Goal: Task Accomplishment & Management: Use online tool/utility

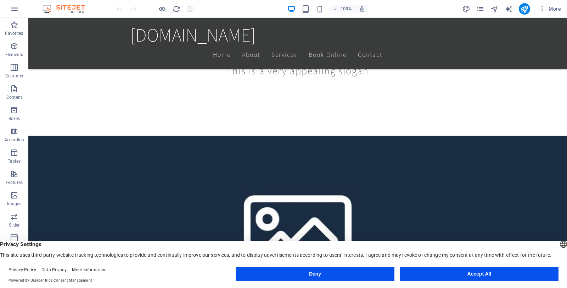
scroll to position [71, 0]
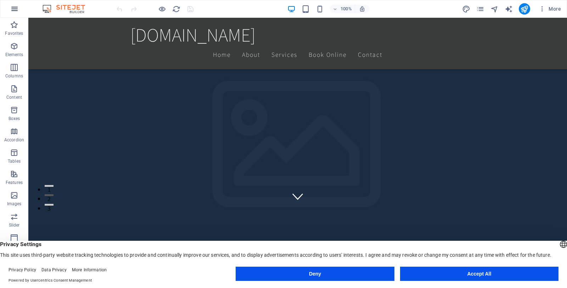
click at [18, 13] on icon "button" at bounding box center [14, 9] width 9 height 9
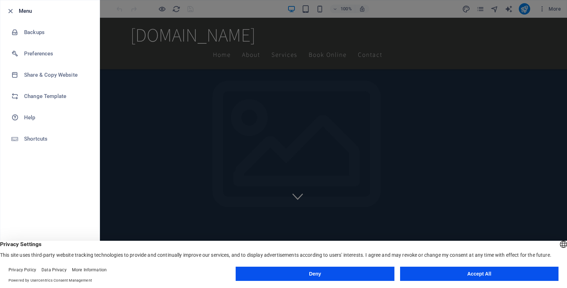
click at [441, 12] on div at bounding box center [283, 144] width 567 height 288
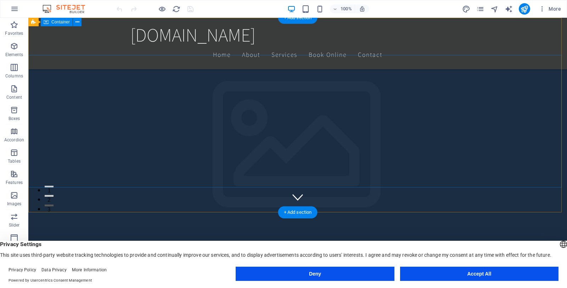
scroll to position [0, 0]
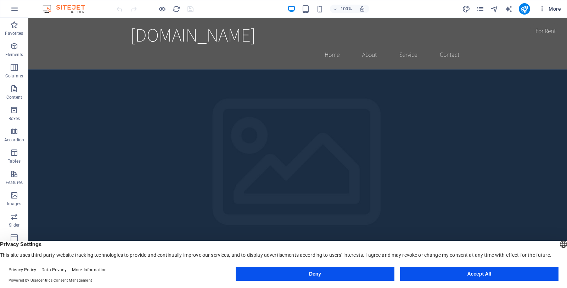
click at [555, 9] on span "More" at bounding box center [550, 8] width 22 height 7
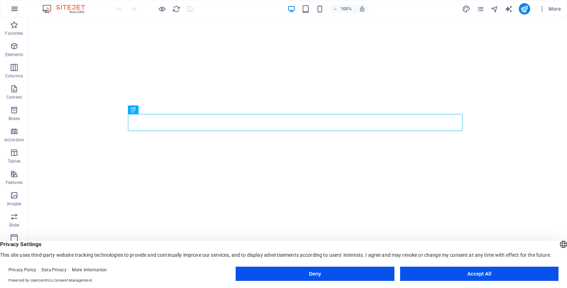
click at [13, 11] on icon "button" at bounding box center [14, 9] width 9 height 9
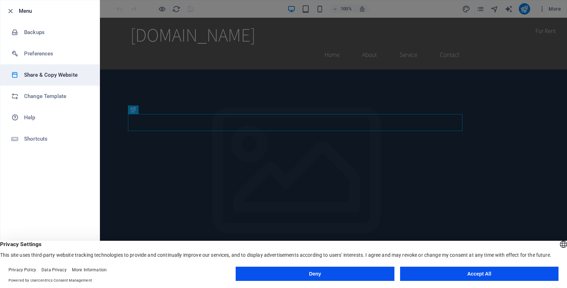
click at [35, 69] on li "Share & Copy Website" at bounding box center [49, 74] width 99 height 21
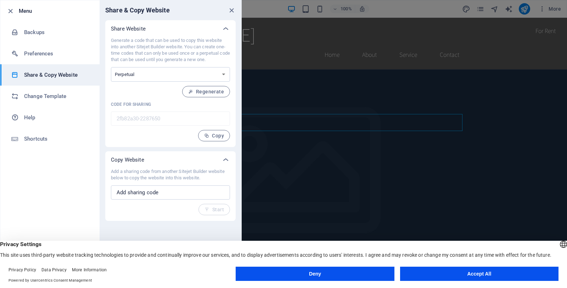
click at [164, 185] on div "Add a sharing code from another Sitejet Builder website below to copy the websi…" at bounding box center [170, 191] width 119 height 47
drag, startPoint x: 164, startPoint y: 188, endPoint x: 163, endPoint y: 192, distance: 3.6
click at [163, 191] on input "text" at bounding box center [170, 192] width 119 height 14
click at [137, 76] on select "One-time Perpetual" at bounding box center [170, 74] width 119 height 15
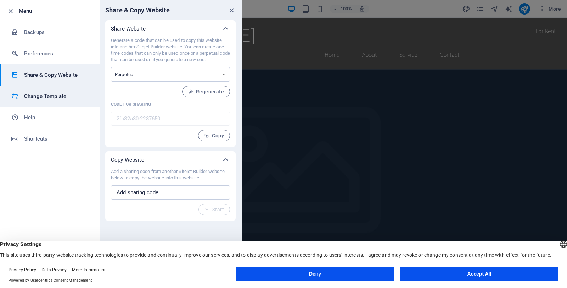
click at [79, 91] on li "Change Template" at bounding box center [49, 95] width 99 height 21
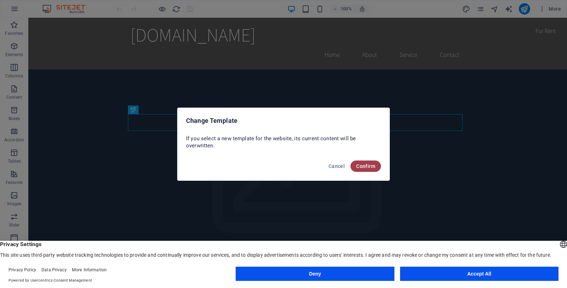
click at [365, 167] on span "Confirm" at bounding box center [365, 166] width 19 height 6
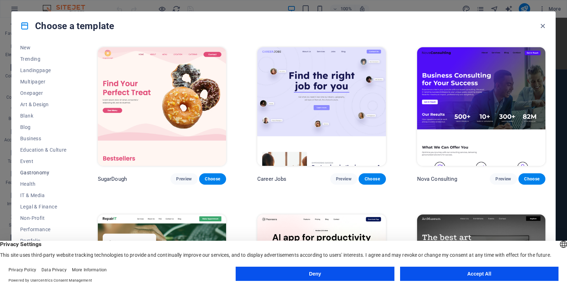
scroll to position [62, 0]
click at [45, 159] on span "IT & Media" at bounding box center [43, 160] width 46 height 6
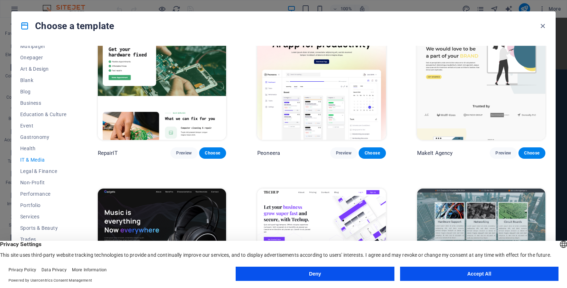
scroll to position [0, 0]
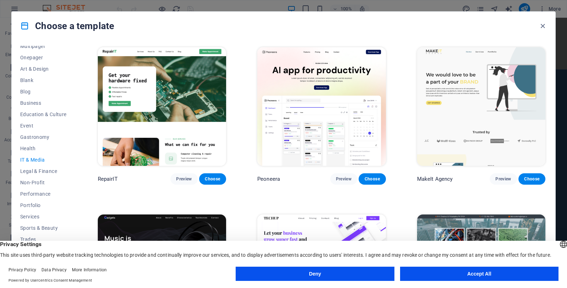
click at [11, 28] on div "Choose a template All Templates My Templates New Trending Landingpage Multipage…" at bounding box center [283, 144] width 567 height 288
click at [425, 270] on button "Accept All" at bounding box center [479, 273] width 159 height 14
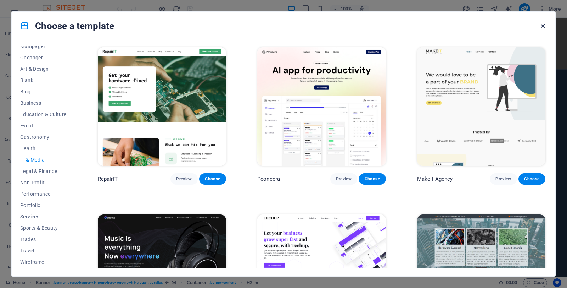
click at [547, 27] on icon "button" at bounding box center [543, 26] width 8 height 8
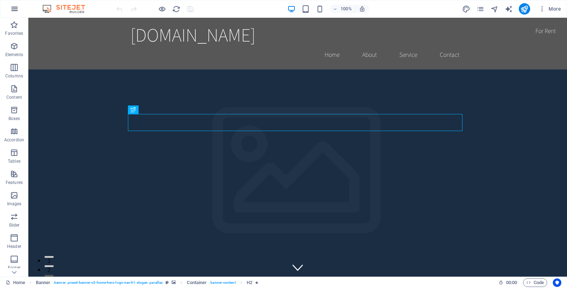
click at [9, 9] on button "button" at bounding box center [14, 8] width 17 height 17
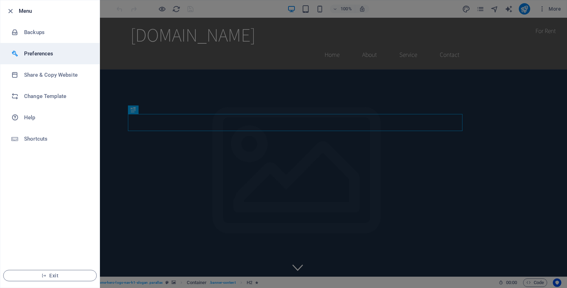
click at [47, 57] on h6 "Preferences" at bounding box center [57, 53] width 66 height 9
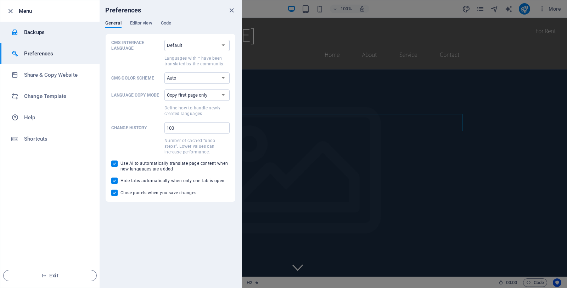
click at [47, 37] on li "Backups" at bounding box center [49, 32] width 99 height 21
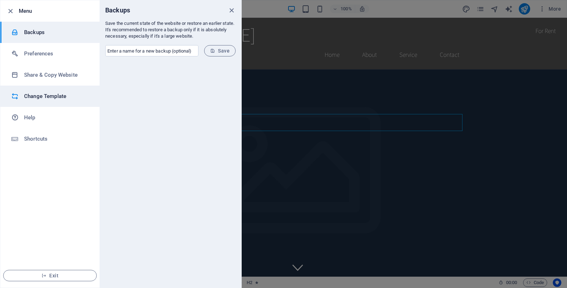
click at [51, 90] on li "Change Template" at bounding box center [49, 95] width 99 height 21
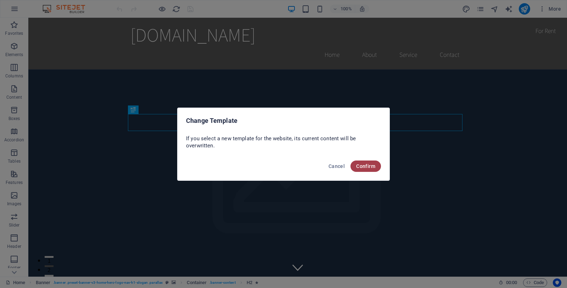
click at [375, 164] on span "Confirm" at bounding box center [365, 166] width 19 height 6
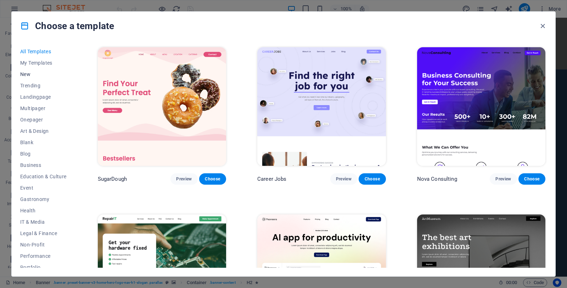
click at [32, 72] on span "New" at bounding box center [43, 74] width 46 height 6
click at [31, 72] on span "New" at bounding box center [43, 74] width 46 height 6
click at [31, 85] on span "Trending" at bounding box center [43, 86] width 46 height 6
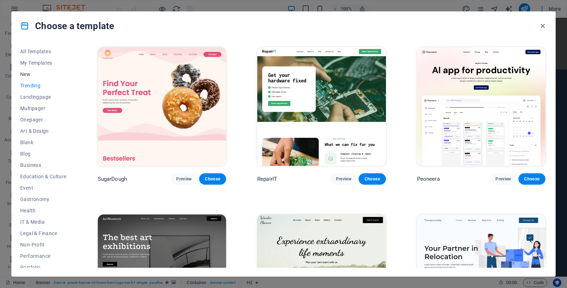
click at [28, 76] on span "New" at bounding box center [43, 74] width 46 height 6
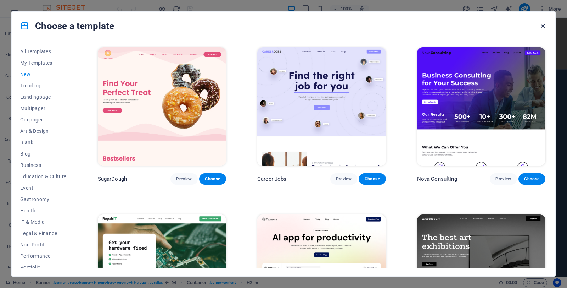
click at [545, 27] on icon "button" at bounding box center [543, 26] width 8 height 8
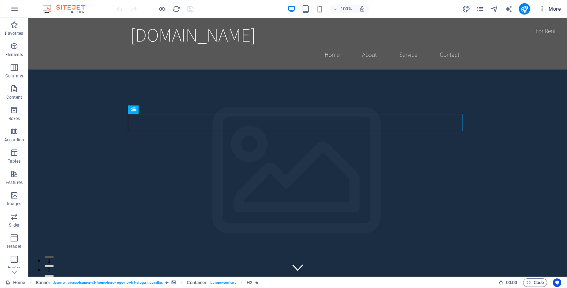
click at [540, 13] on button "More" at bounding box center [550, 8] width 28 height 11
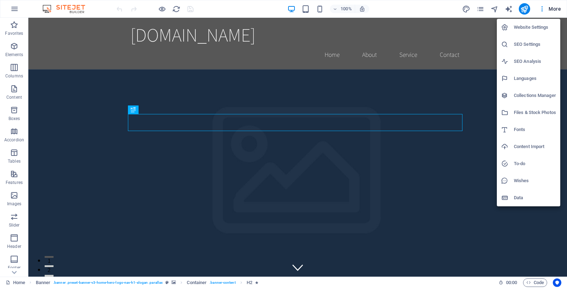
click at [510, 13] on div at bounding box center [283, 144] width 567 height 288
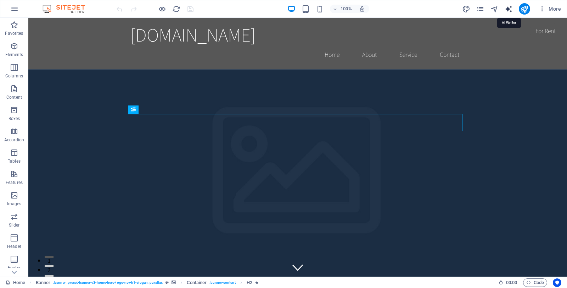
click at [510, 12] on icon "text_generator" at bounding box center [509, 9] width 8 height 8
select select "English"
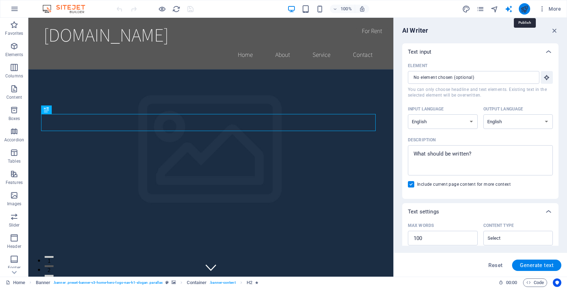
click at [527, 12] on icon "publish" at bounding box center [525, 9] width 8 height 8
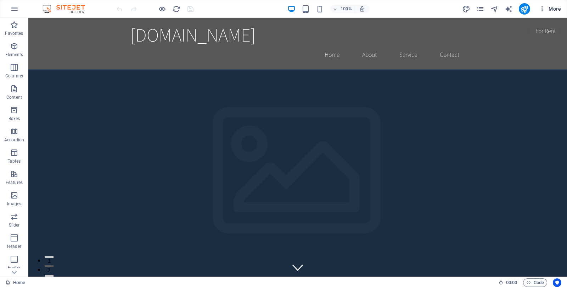
click at [540, 11] on icon "button" at bounding box center [542, 8] width 7 height 7
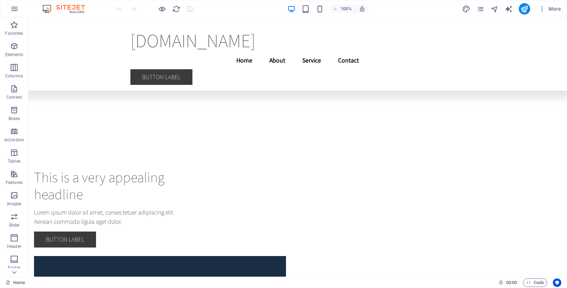
scroll to position [2150, 0]
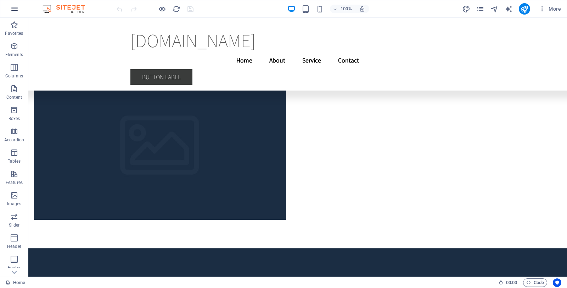
click at [13, 8] on icon "button" at bounding box center [14, 9] width 9 height 9
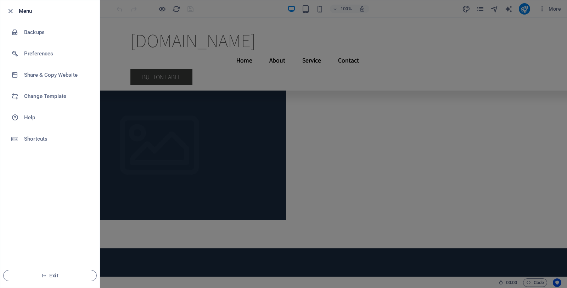
click at [511, 60] on div at bounding box center [283, 144] width 567 height 288
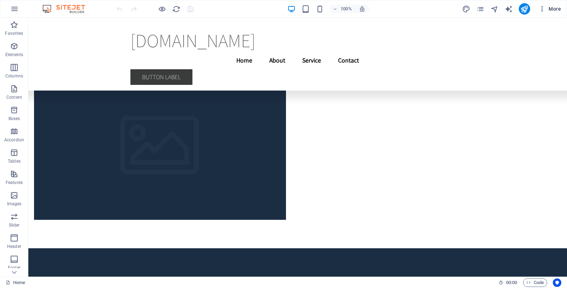
click at [544, 13] on button "More" at bounding box center [550, 8] width 28 height 11
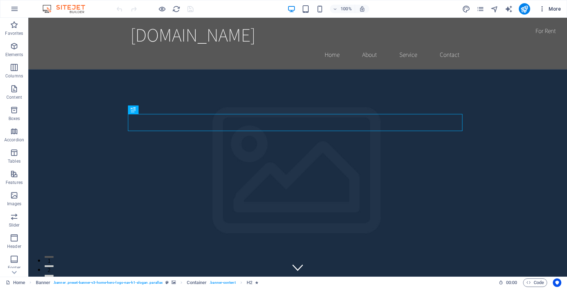
click at [540, 11] on icon "button" at bounding box center [542, 8] width 7 height 7
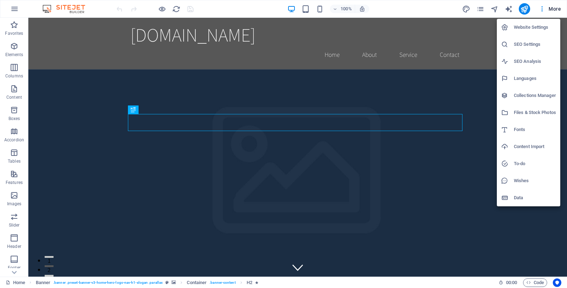
click at [529, 31] on h6 "Website Settings" at bounding box center [535, 27] width 42 height 9
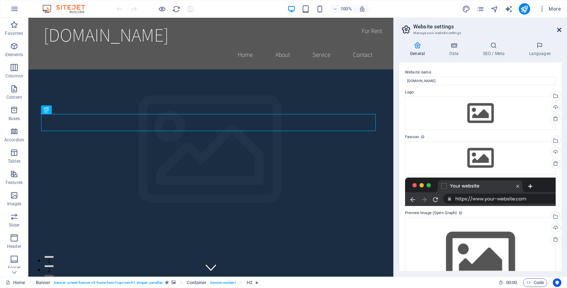
click at [559, 30] on icon at bounding box center [560, 30] width 4 height 6
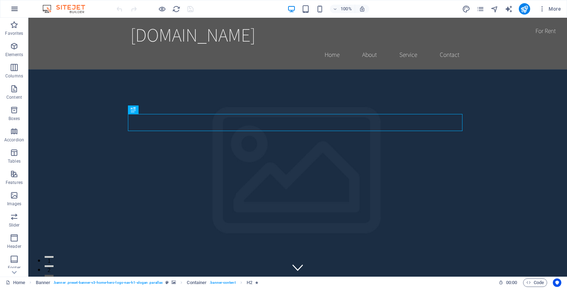
click at [7, 9] on button "button" at bounding box center [14, 8] width 17 height 17
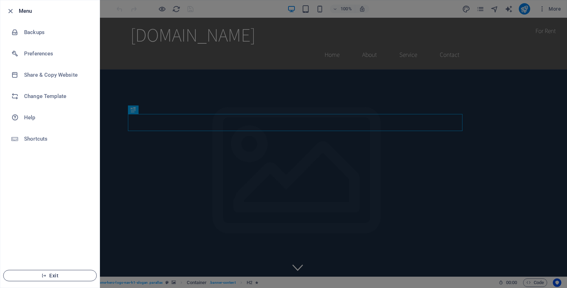
click at [65, 274] on span "Exit" at bounding box center [50, 275] width 82 height 6
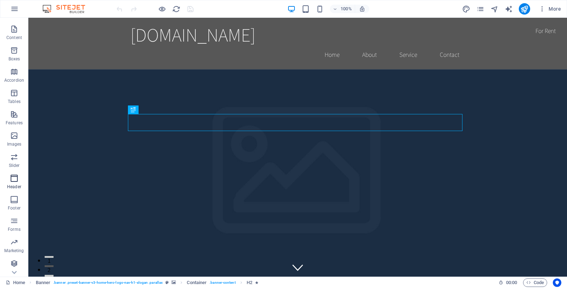
scroll to position [61, 0]
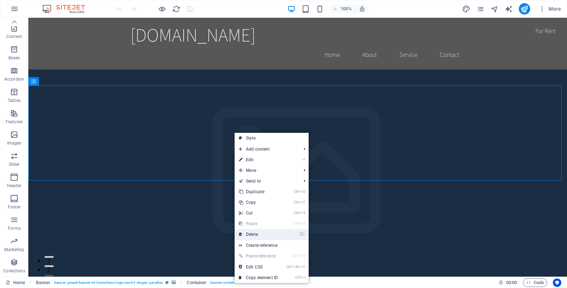
click at [276, 233] on link "⌦ Delete" at bounding box center [259, 234] width 48 height 11
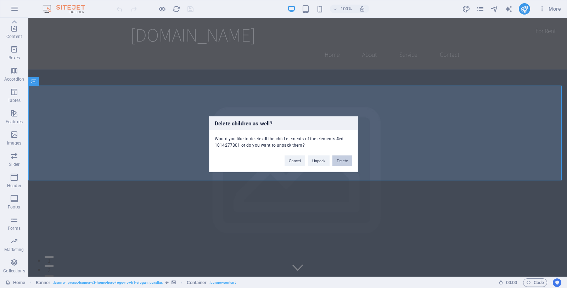
click at [338, 162] on button "Delete" at bounding box center [343, 160] width 20 height 11
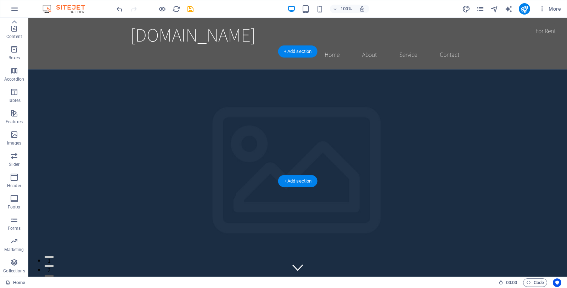
click at [137, 120] on figure at bounding box center [297, 198] width 539 height 259
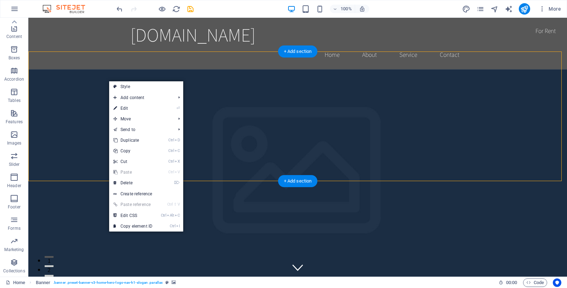
click at [102, 115] on figure at bounding box center [297, 198] width 539 height 259
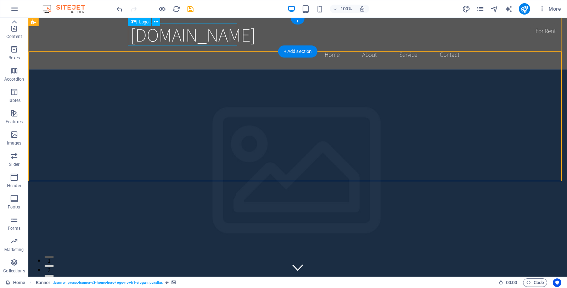
click at [148, 40] on div "[DOMAIN_NAME]" at bounding box center [298, 34] width 335 height 22
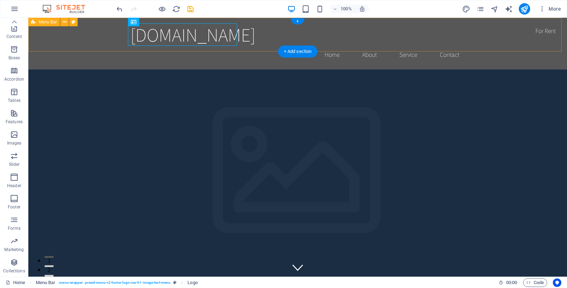
click at [91, 40] on div "[DOMAIN_NAME] Home About Service Contact" at bounding box center [297, 43] width 539 height 51
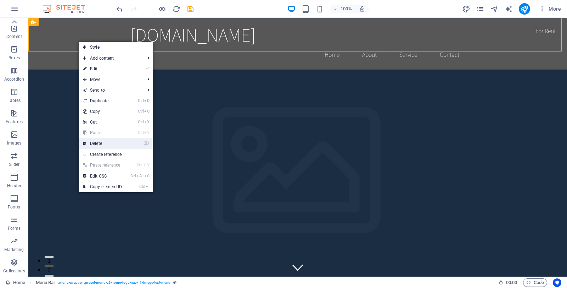
click at [106, 142] on link "⌦ Delete" at bounding box center [103, 143] width 48 height 11
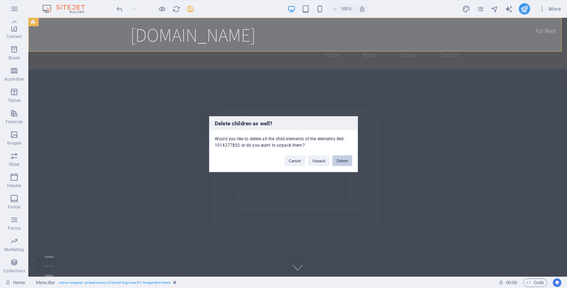
click at [336, 161] on button "Delete" at bounding box center [343, 160] width 20 height 11
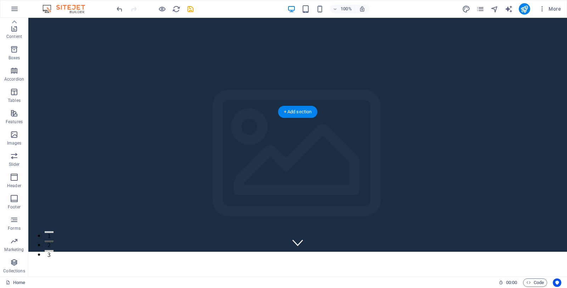
scroll to position [35, 0]
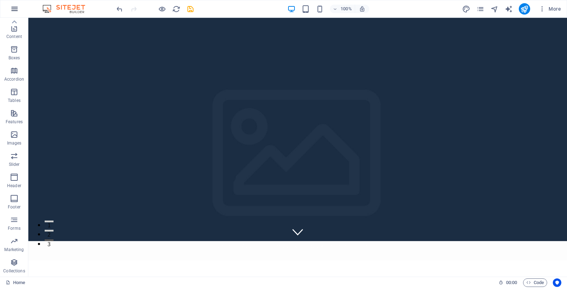
click at [17, 9] on icon "button" at bounding box center [14, 9] width 9 height 9
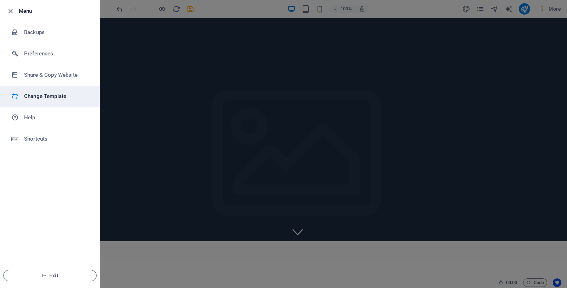
click at [50, 99] on h6 "Change Template" at bounding box center [57, 96] width 66 height 9
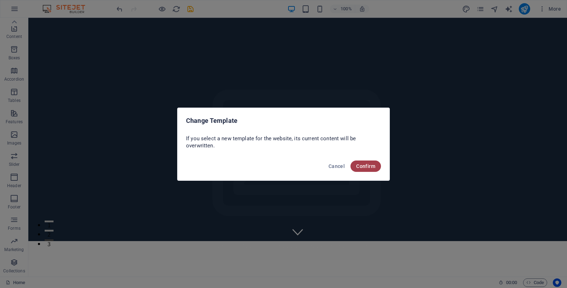
click at [367, 163] on span "Confirm" at bounding box center [365, 166] width 19 height 6
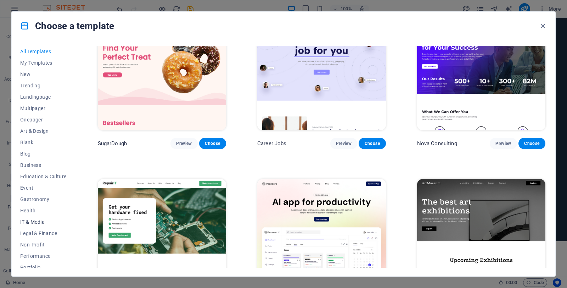
click at [31, 222] on span "IT & Media" at bounding box center [43, 222] width 46 height 6
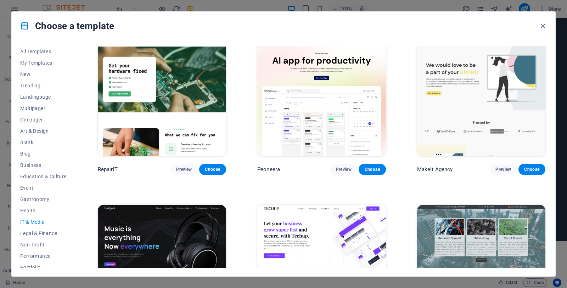
scroll to position [0, 0]
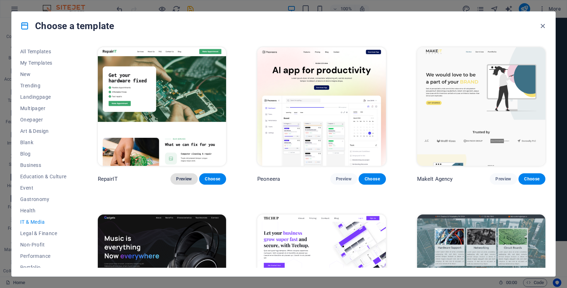
click at [186, 178] on span "Preview" at bounding box center [184, 179] width 16 height 6
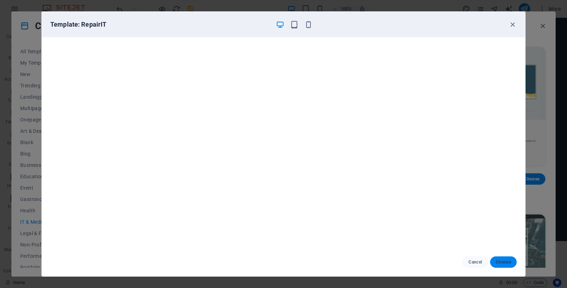
click at [508, 264] on span "Choose" at bounding box center [503, 262] width 15 height 6
checkbox input "false"
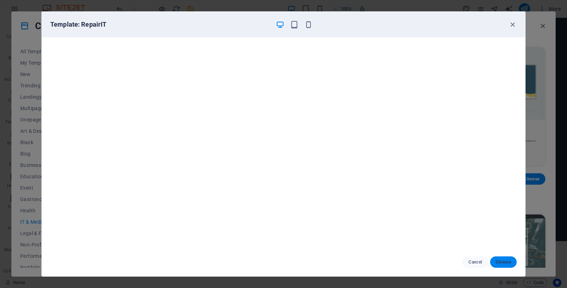
checkbox input "false"
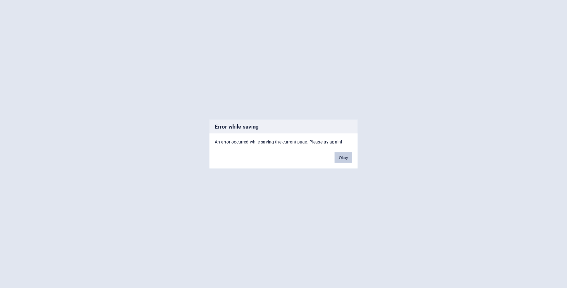
click at [348, 158] on button "Okay" at bounding box center [344, 157] width 18 height 11
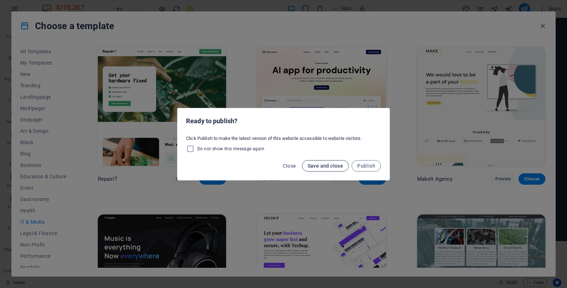
click at [338, 167] on span "Save and close" at bounding box center [326, 166] width 36 height 6
checkbox input "false"
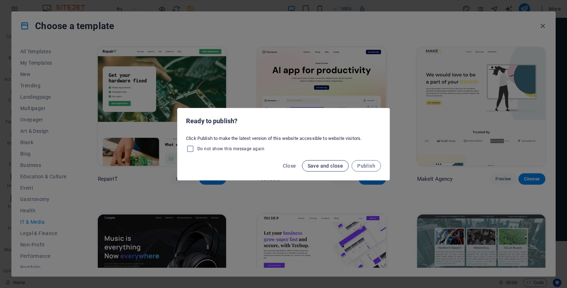
checkbox input "false"
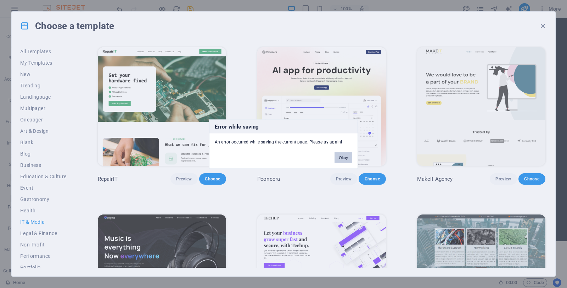
click at [337, 158] on button "Okay" at bounding box center [344, 157] width 18 height 11
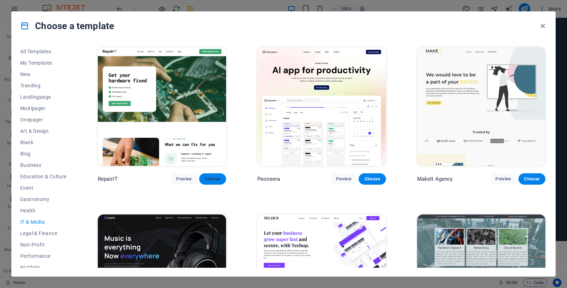
click at [212, 181] on span "Choose" at bounding box center [213, 179] width 16 height 6
checkbox input "false"
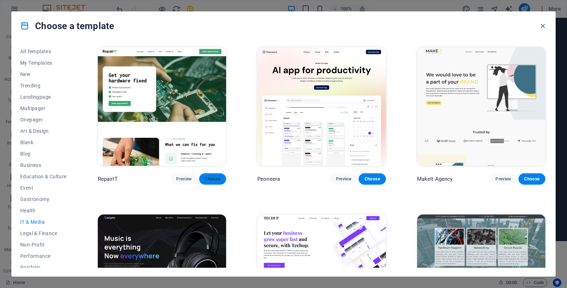
checkbox input "false"
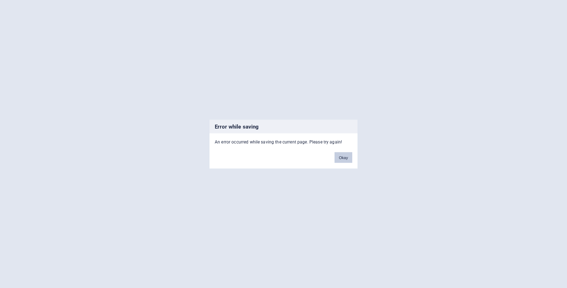
click at [347, 157] on button "Okay" at bounding box center [344, 157] width 18 height 11
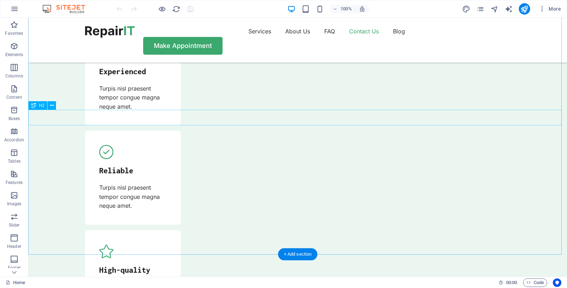
scroll to position [2199, 0]
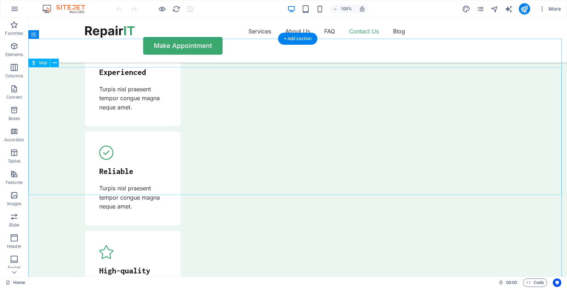
click at [44, 63] on span "Map" at bounding box center [43, 63] width 8 height 4
drag, startPoint x: 353, startPoint y: 141, endPoint x: 320, endPoint y: 138, distance: 33.1
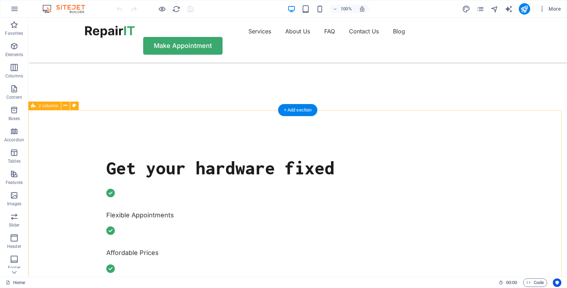
scroll to position [0, 0]
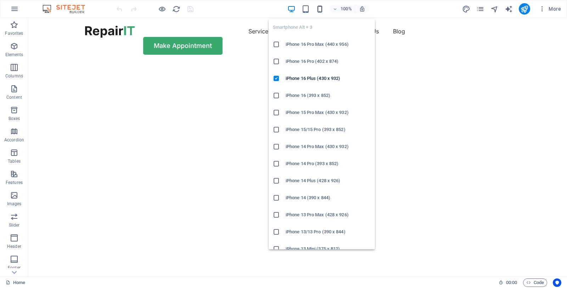
click at [320, 7] on icon "button" at bounding box center [320, 9] width 8 height 8
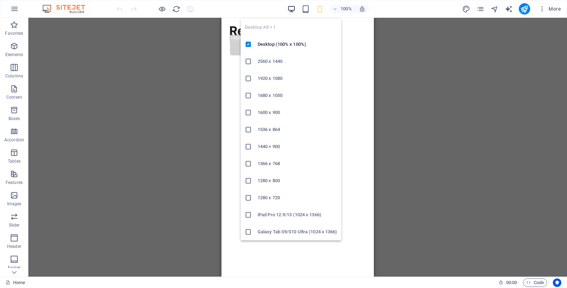
click at [293, 11] on icon "button" at bounding box center [292, 9] width 8 height 8
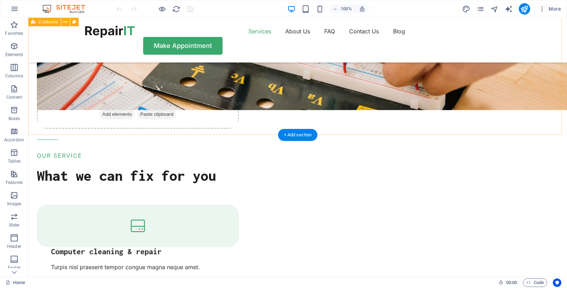
scroll to position [780, 0]
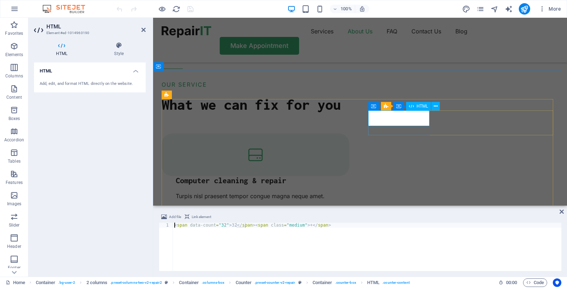
click at [152, 113] on div at bounding box center [151, 147] width 1 height 259
click at [127, 107] on div "HTML Add, edit, and format HTML directly on the website." at bounding box center [90, 166] width 112 height 208
click at [143, 32] on icon at bounding box center [144, 30] width 4 height 6
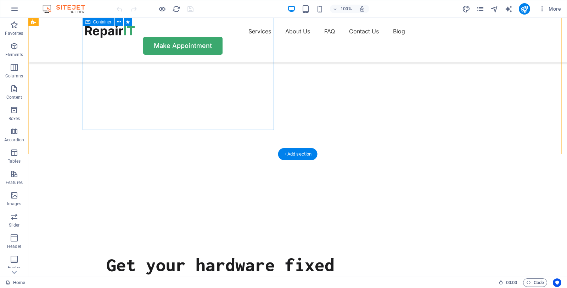
scroll to position [0, 0]
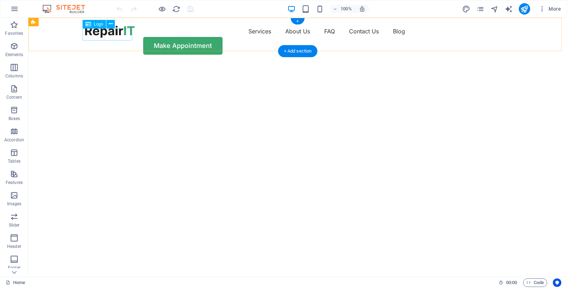
click at [108, 31] on div at bounding box center [110, 32] width 50 height 12
select select "px"
